Goal: Task Accomplishment & Management: Manage account settings

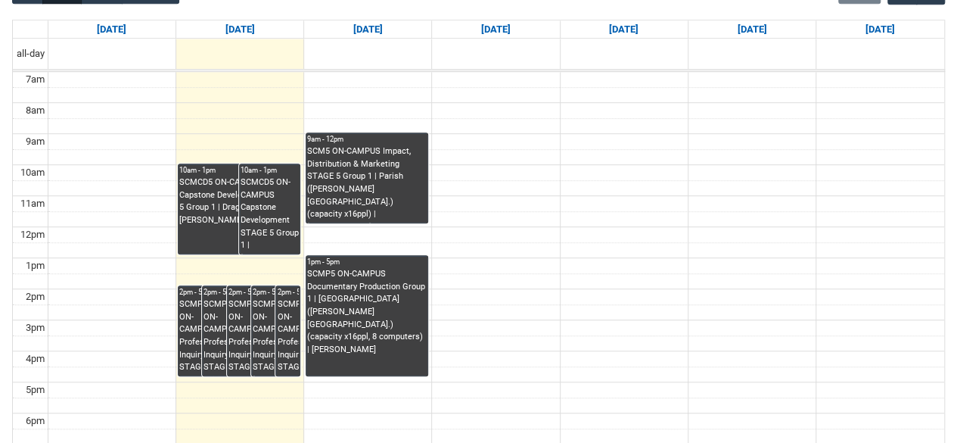
scroll to position [409, 0]
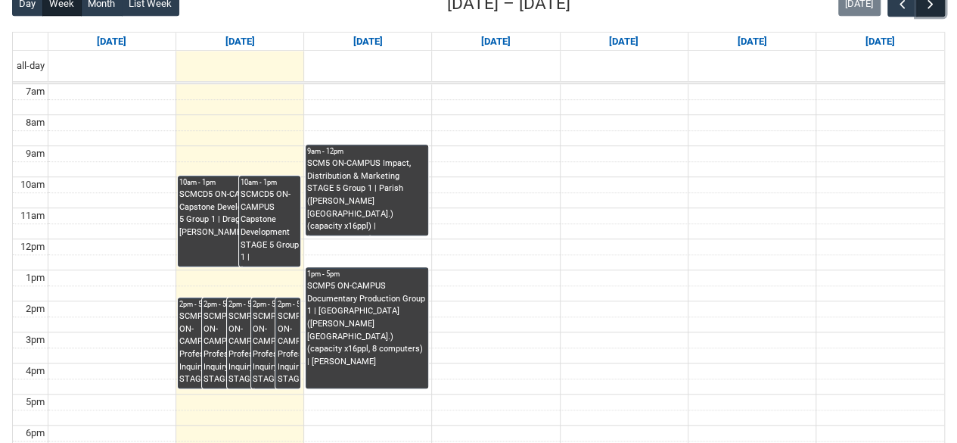
click at [928, 8] on span "button" at bounding box center [930, 4] width 15 height 15
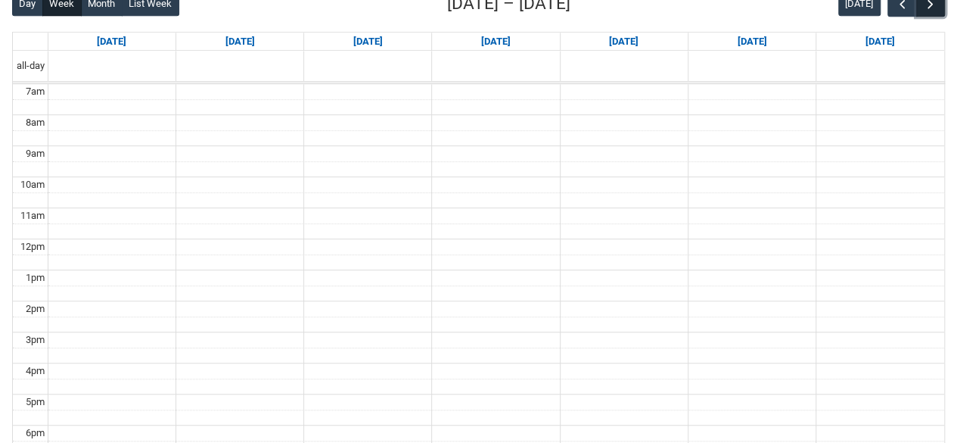
click at [928, 8] on span "button" at bounding box center [930, 4] width 15 height 15
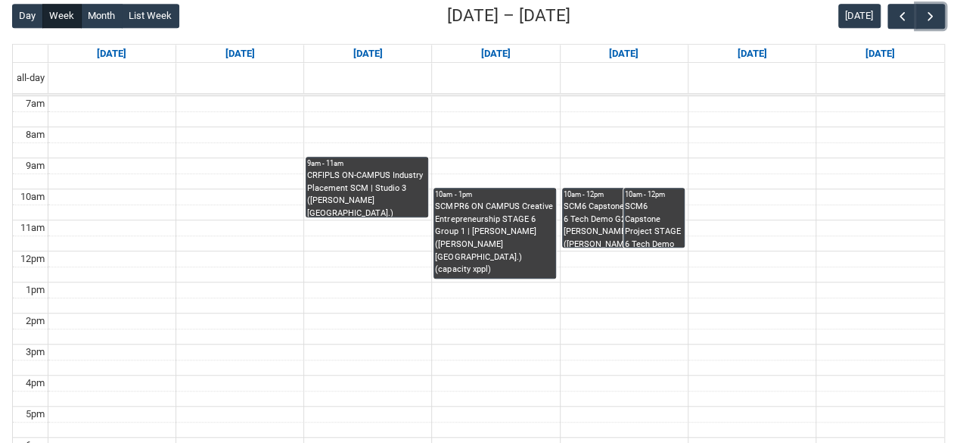
scroll to position [395, 0]
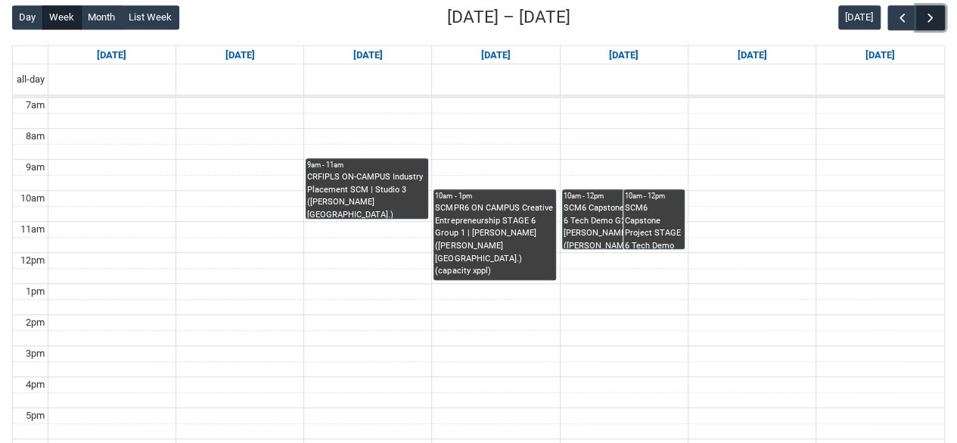
click at [925, 21] on span "button" at bounding box center [930, 18] width 15 height 15
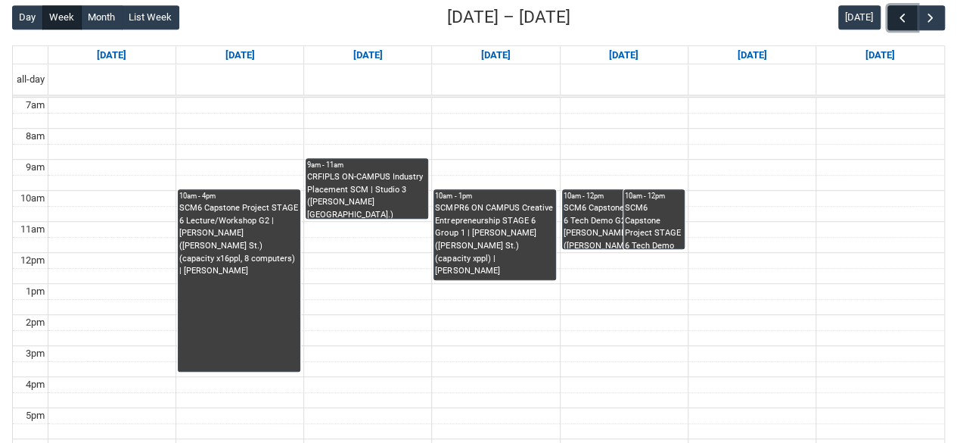
click at [903, 19] on span "button" at bounding box center [902, 18] width 15 height 15
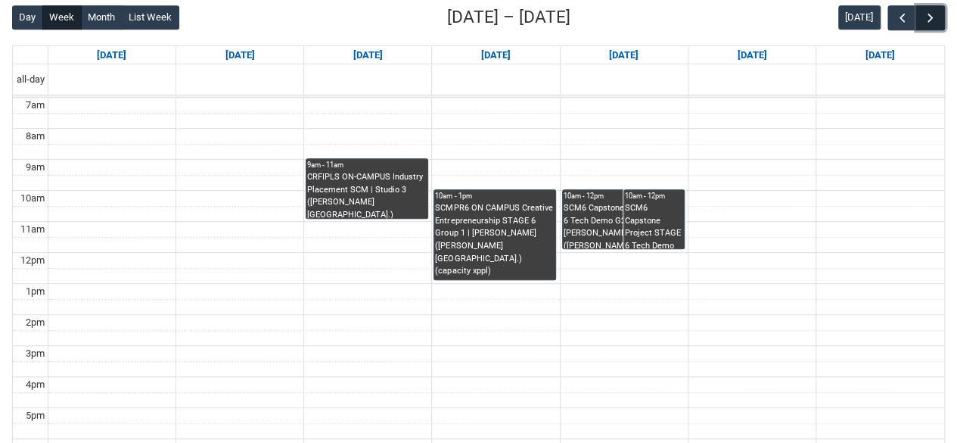
click at [935, 25] on button "button" at bounding box center [930, 17] width 29 height 25
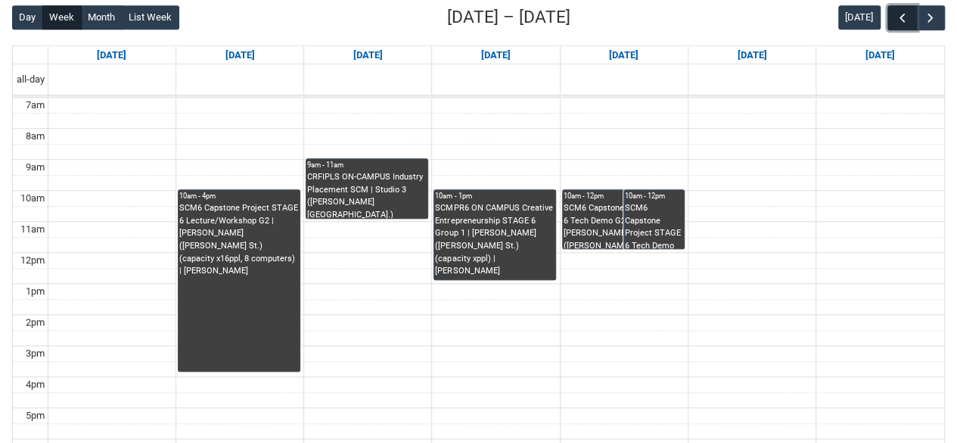
click at [905, 20] on span "button" at bounding box center [902, 18] width 15 height 15
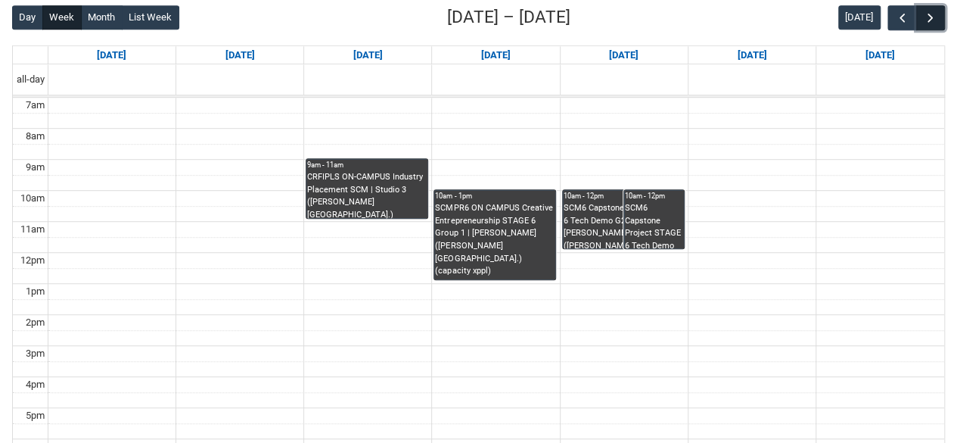
click at [932, 16] on span "button" at bounding box center [930, 18] width 15 height 15
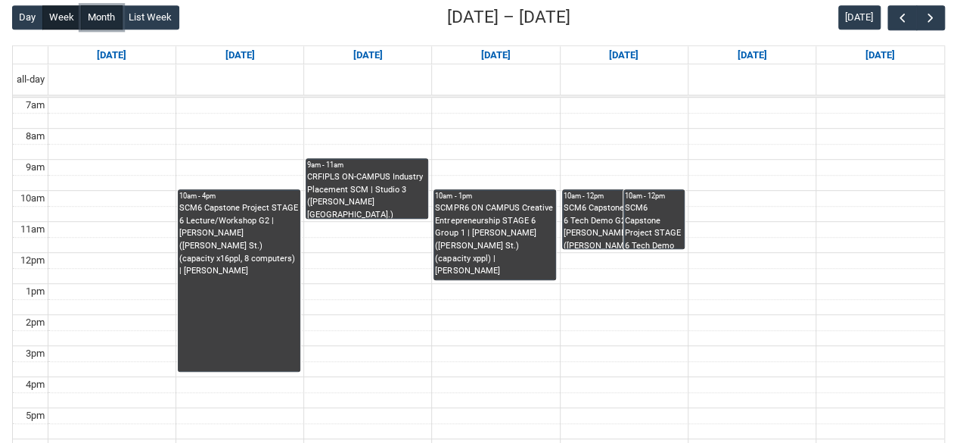
click at [90, 14] on button "Month" at bounding box center [102, 17] width 42 height 24
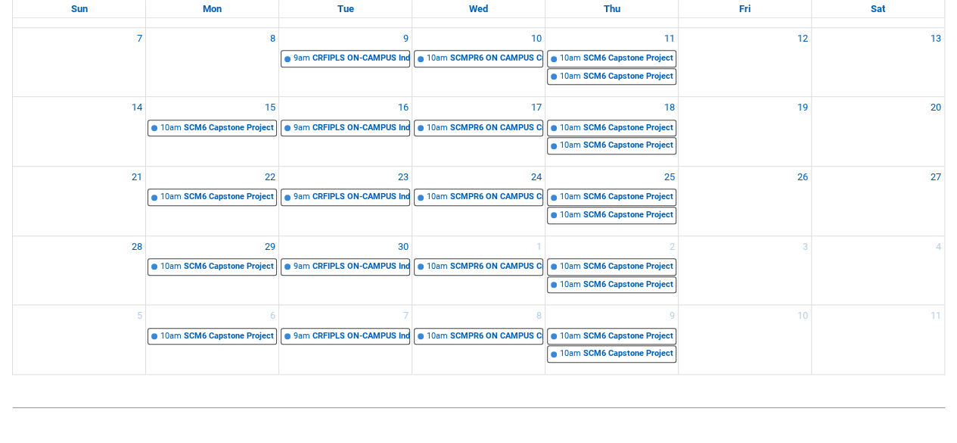
scroll to position [362, 0]
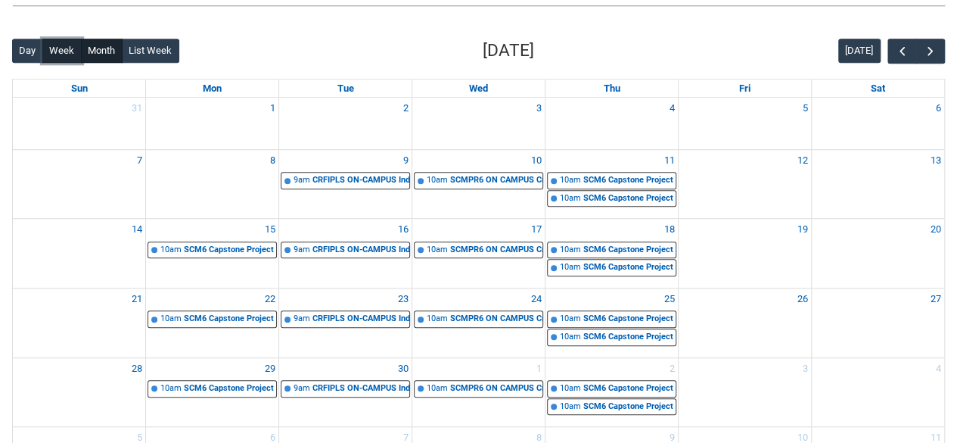
click at [61, 46] on button "Week" at bounding box center [61, 51] width 39 height 24
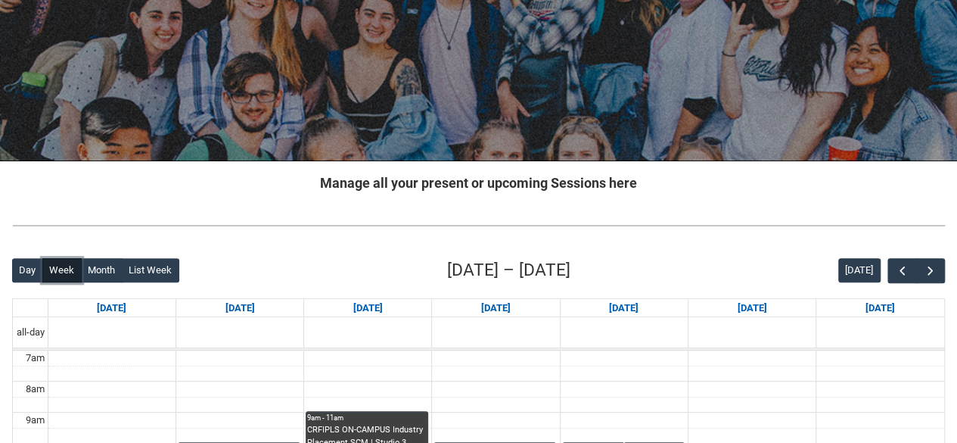
scroll to position [0, 0]
